Goal: Purchase product/service

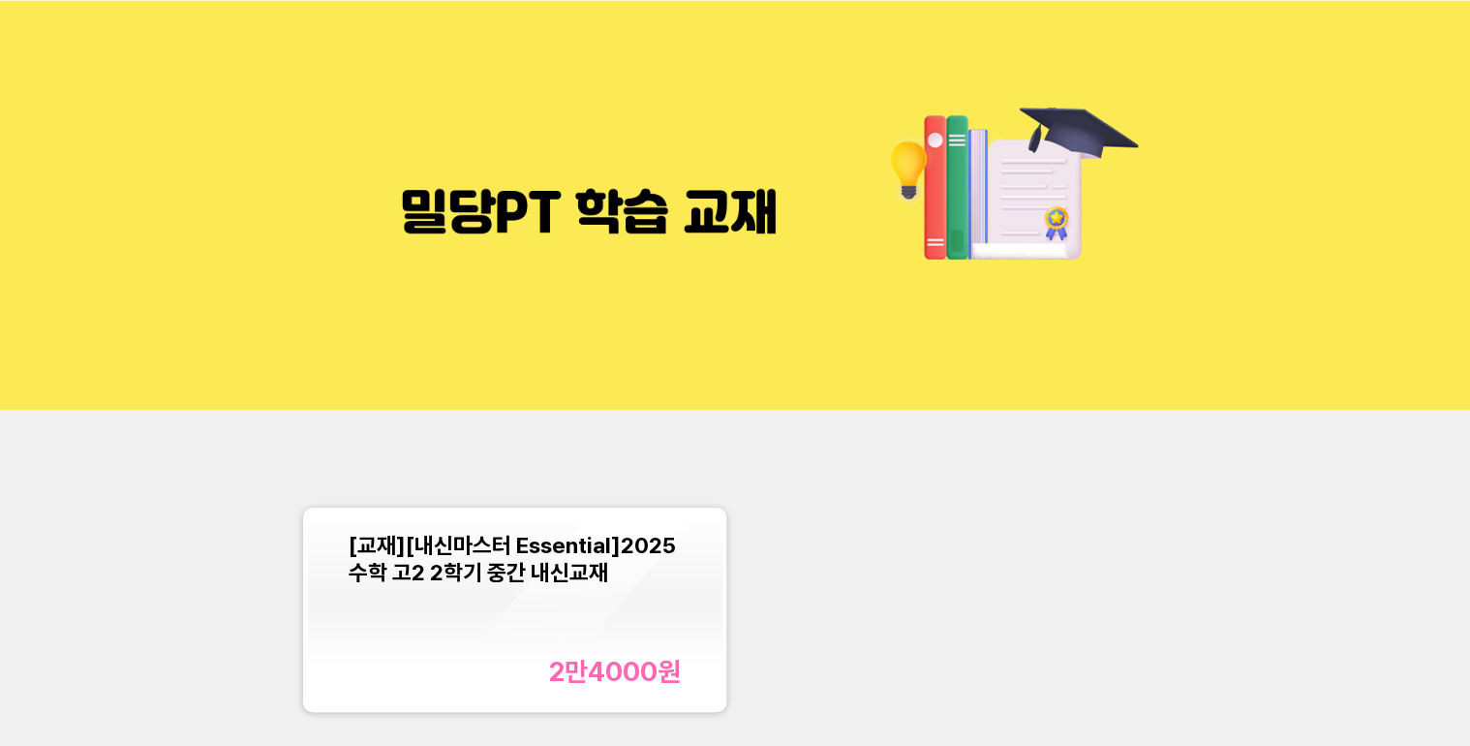
drag, startPoint x: 1255, startPoint y: 81, endPoint x: 1149, endPoint y: 388, distance: 324.6
click at [1149, 388] on img at bounding box center [735, 205] width 1470 height 411
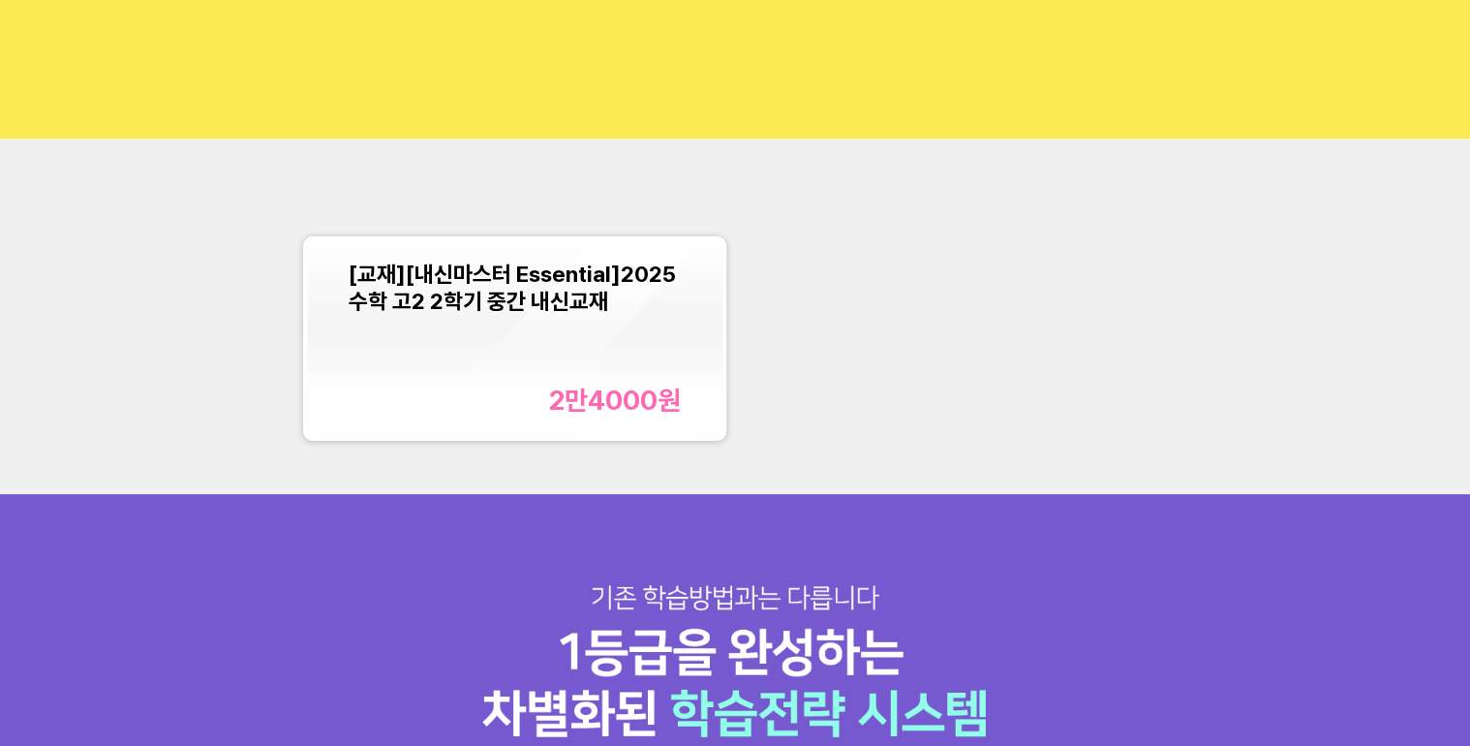
scroll to position [232, 0]
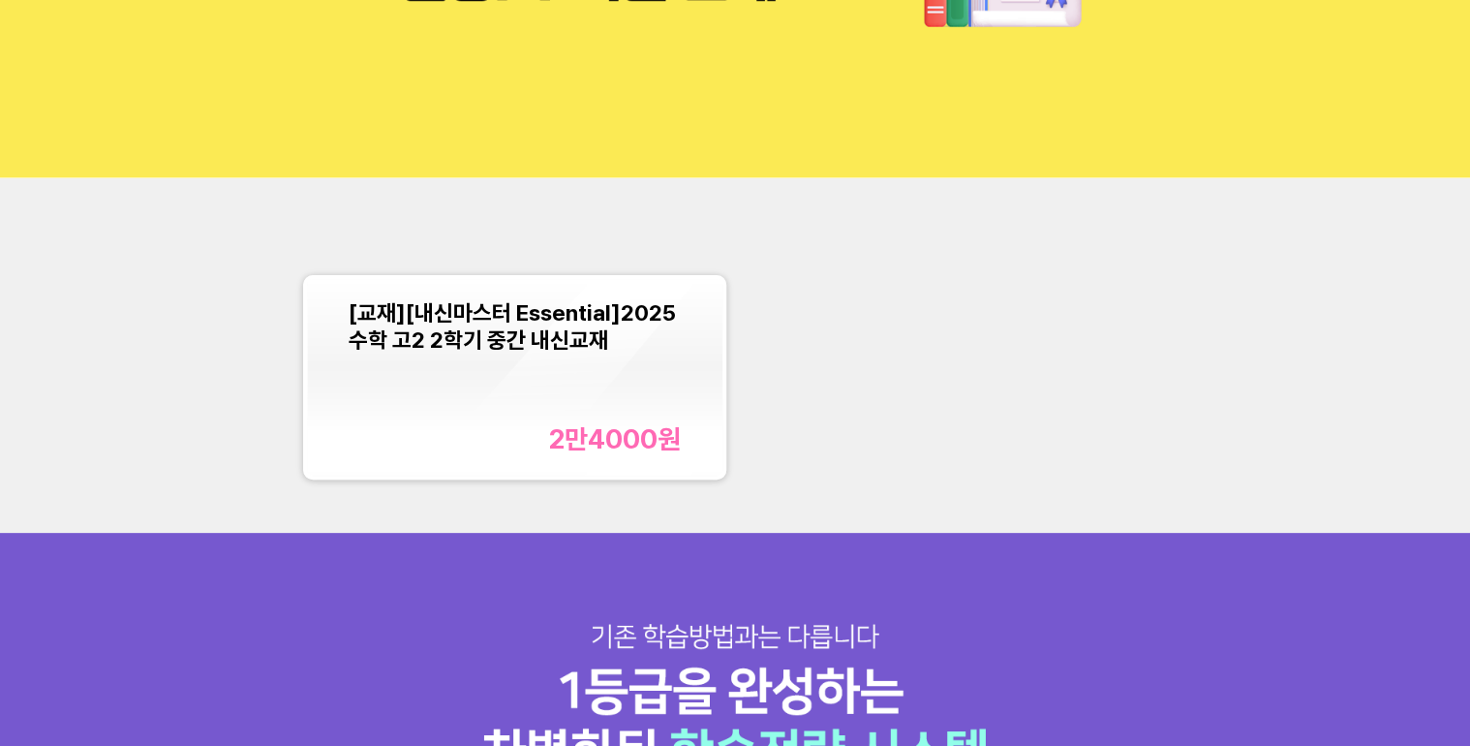
click at [542, 325] on span "[교재][내신마스터 Essential]2025 수학 고2 2학기 중간 내신교재" at bounding box center [512, 326] width 327 height 54
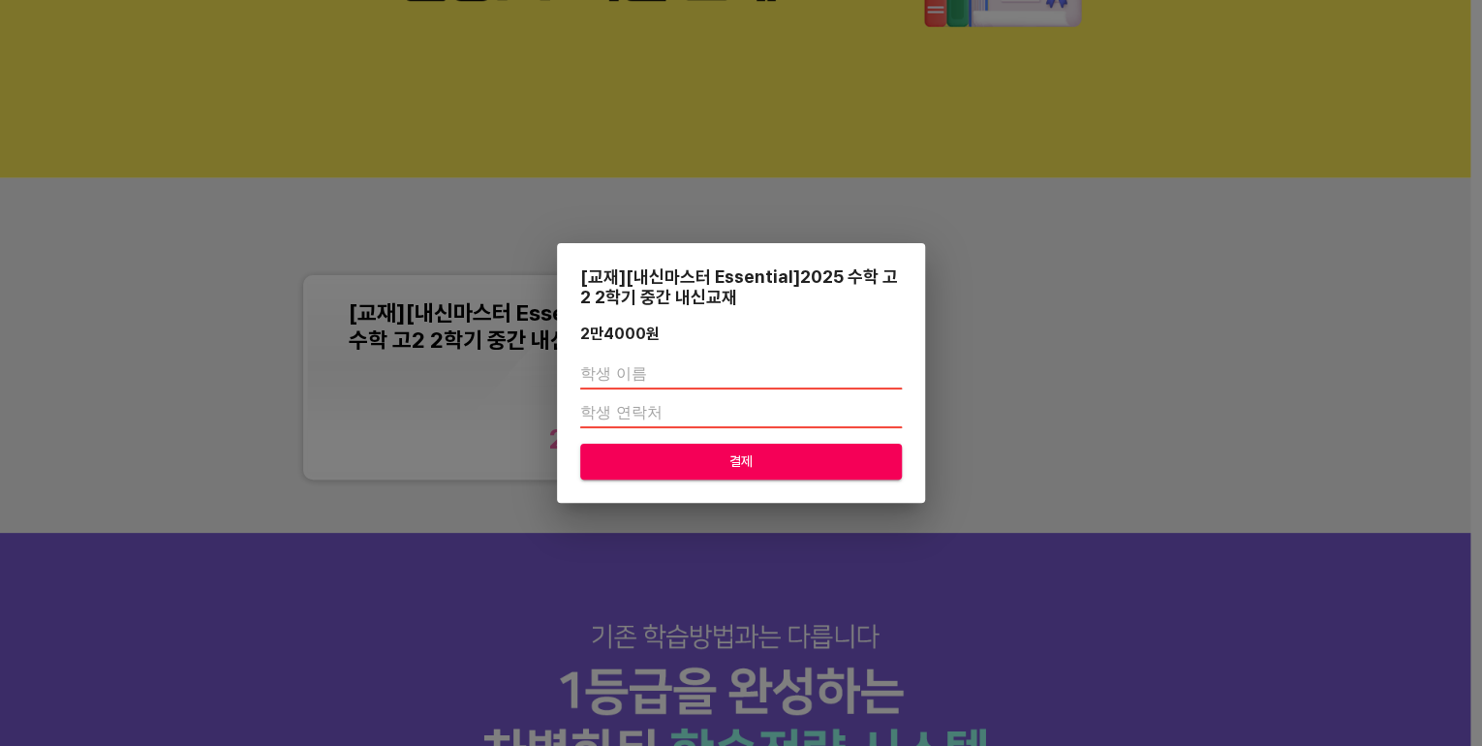
click at [702, 370] on input "text" at bounding box center [740, 373] width 321 height 31
type input "r"
type input "[PERSON_NAME]"
click at [666, 418] on input "number" at bounding box center [740, 412] width 321 height 31
type input "01031545808"
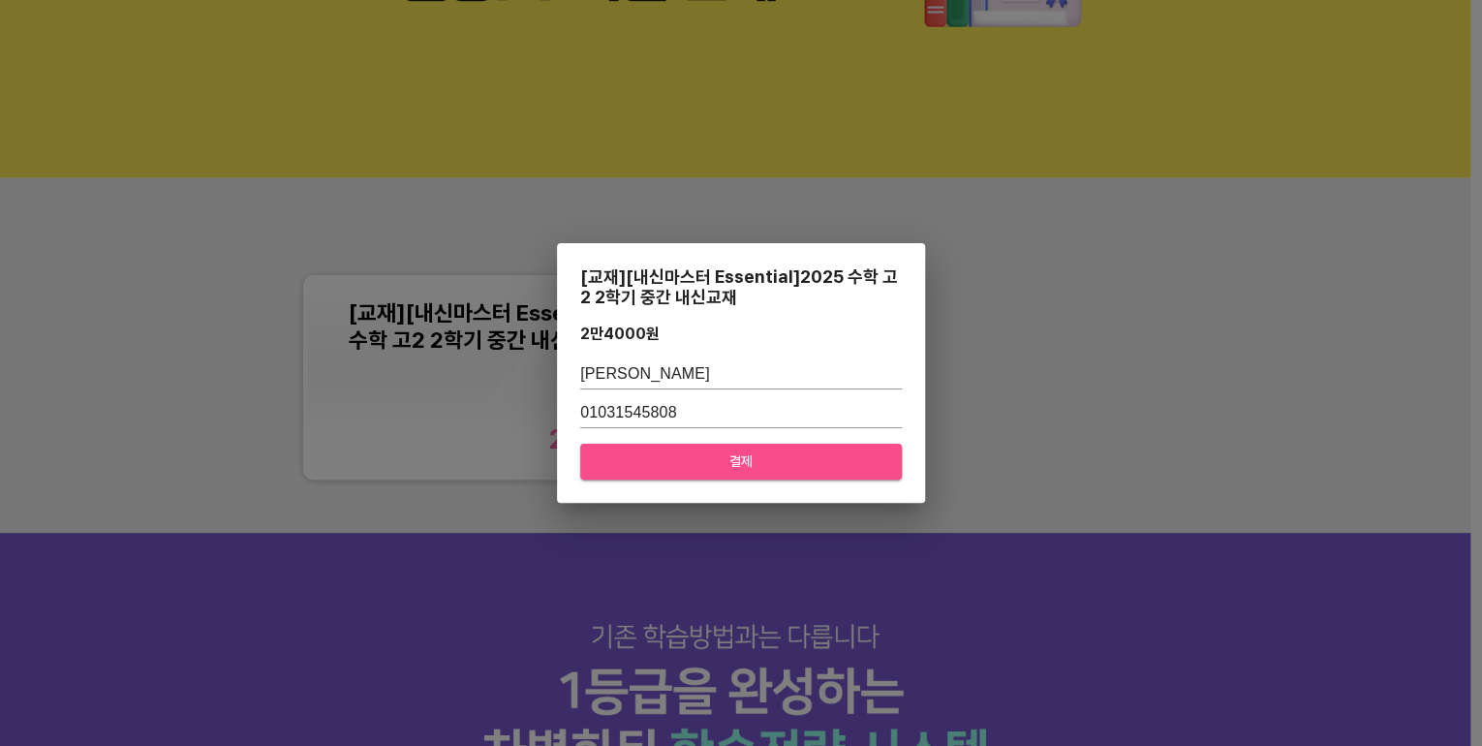
click at [673, 457] on span "결제" at bounding box center [741, 461] width 291 height 24
